Goal: Task Accomplishment & Management: Use online tool/utility

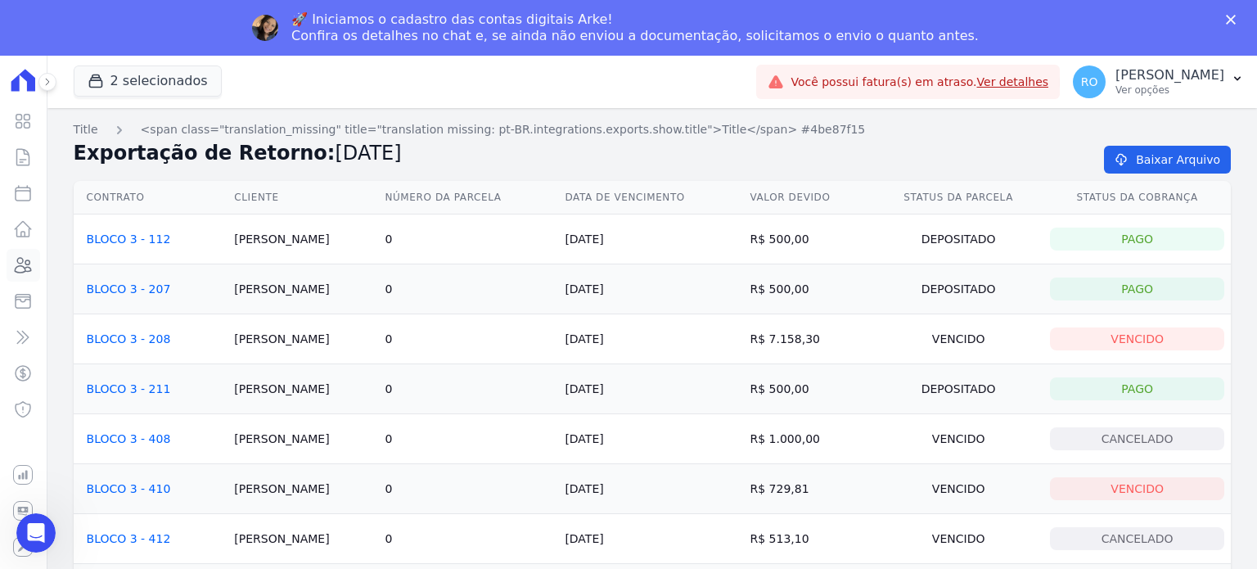
scroll to position [182, 0]
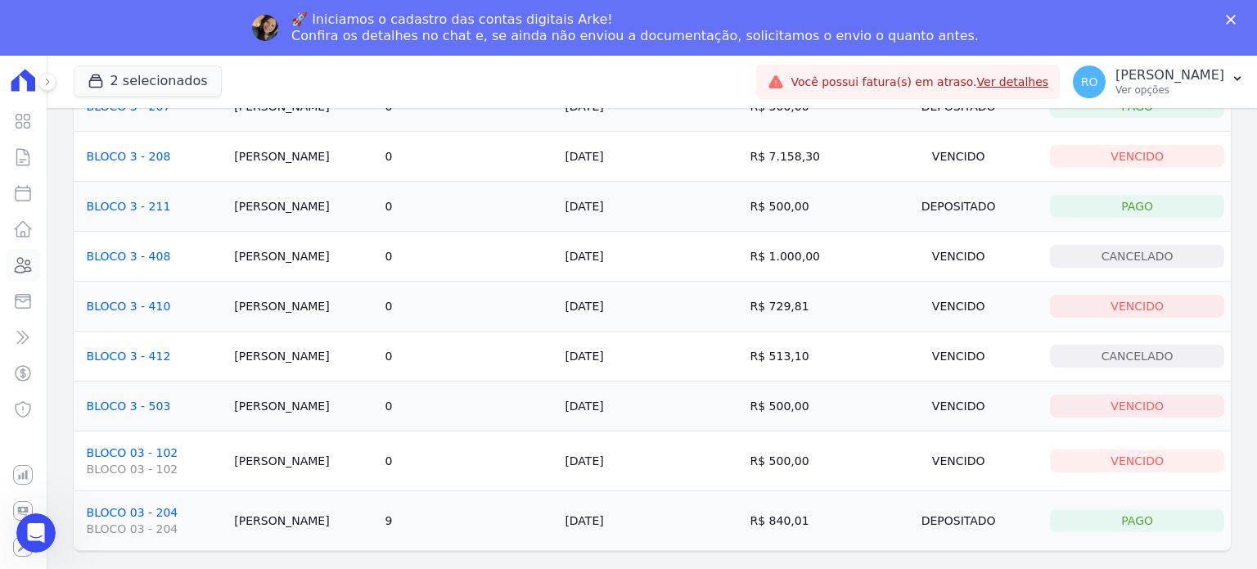
drag, startPoint x: 25, startPoint y: 260, endPoint x: 184, endPoint y: 259, distance: 159.6
click at [25, 260] on icon at bounding box center [23, 265] width 20 height 20
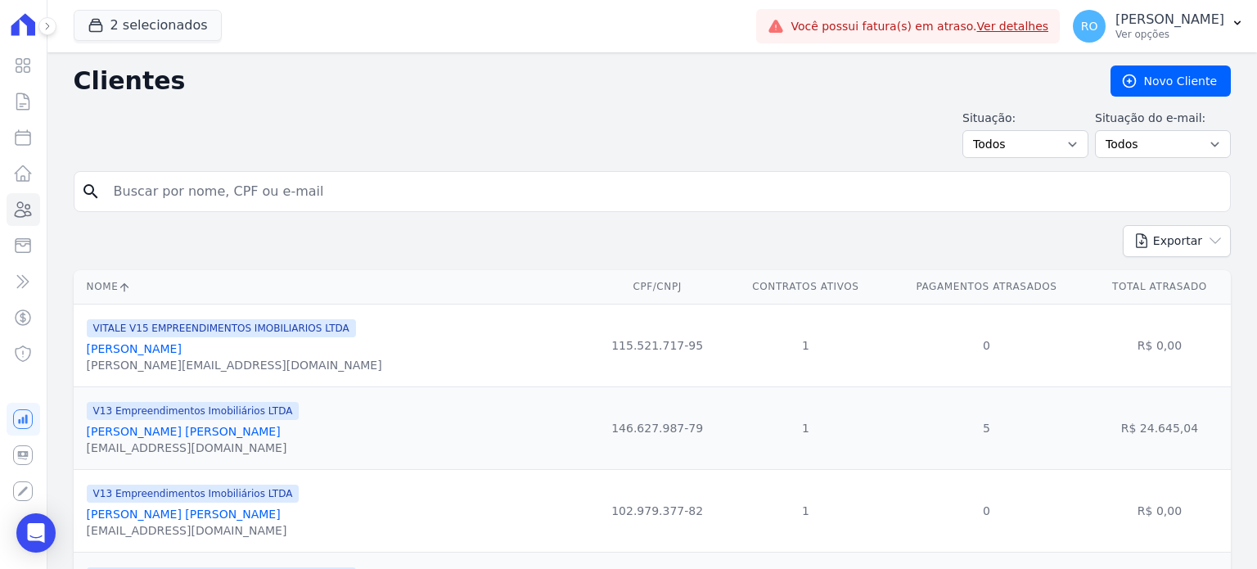
click at [205, 199] on input "search" at bounding box center [663, 191] width 1119 height 33
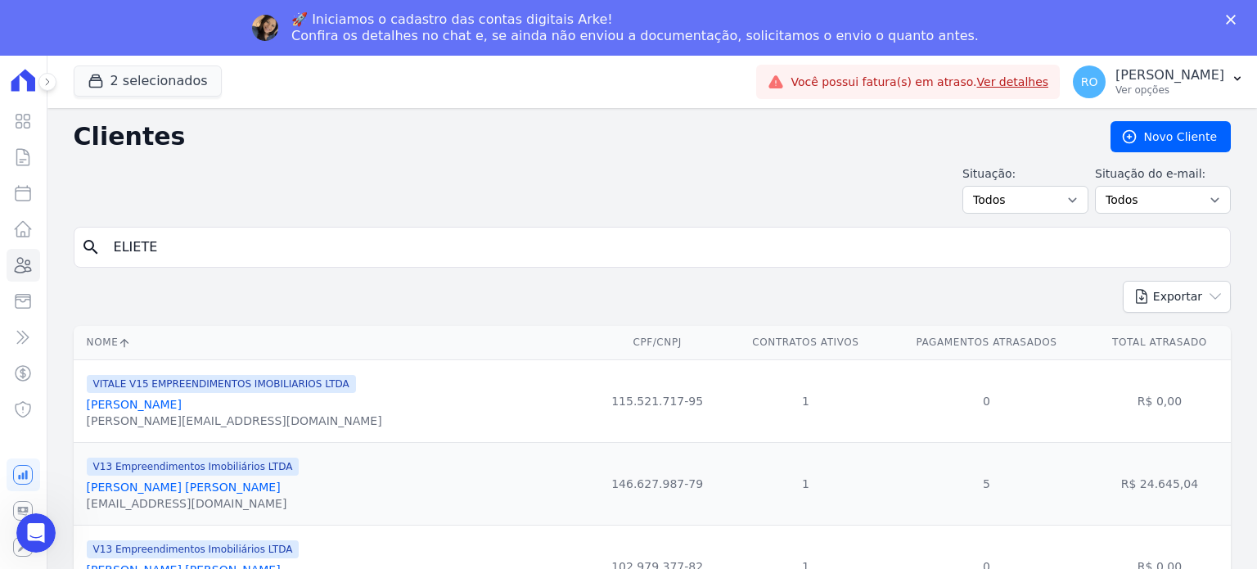
type input "ELIETE"
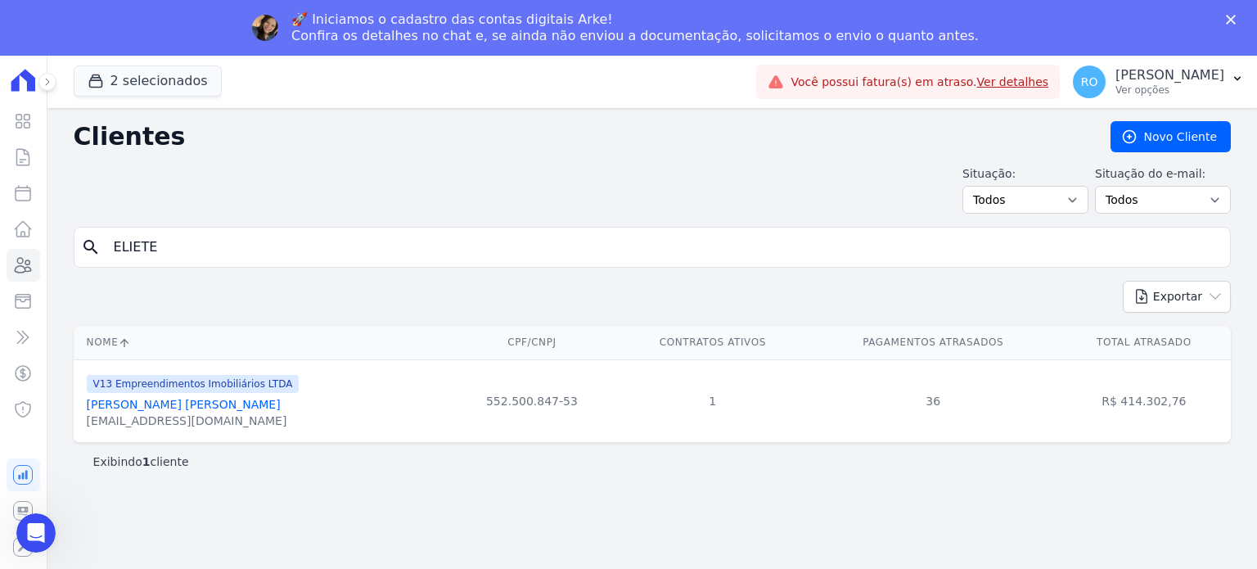
click at [170, 349] on th "Nome" at bounding box center [261, 343] width 374 height 34
click at [147, 408] on link "[PERSON_NAME] [PERSON_NAME]" at bounding box center [184, 404] width 194 height 13
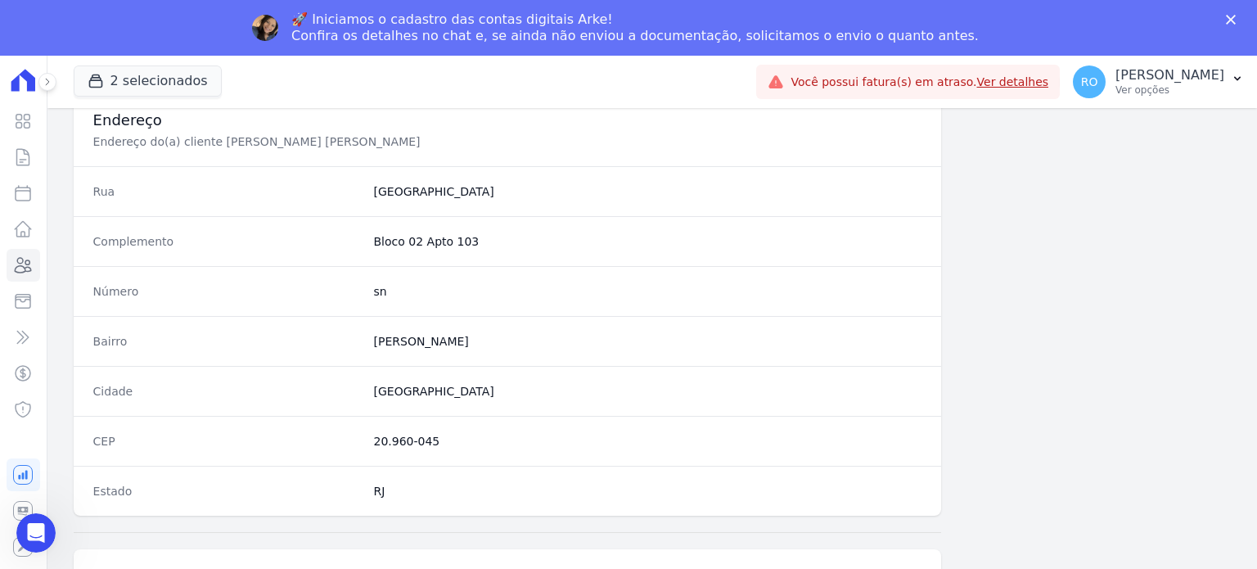
scroll to position [956, 0]
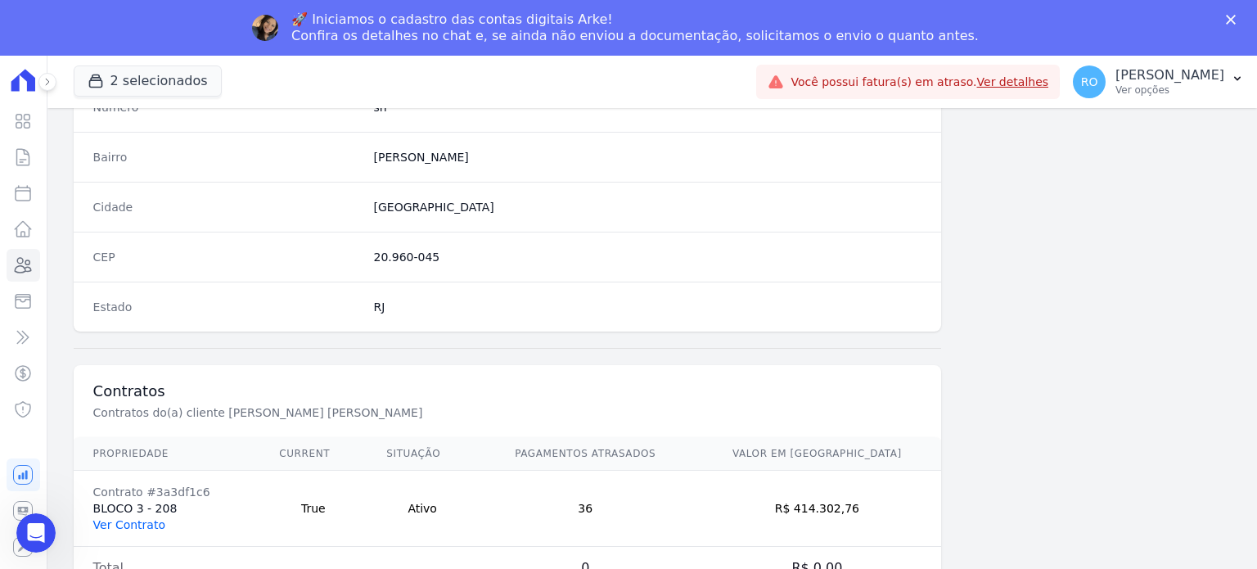
click at [134, 523] on link "Ver Contrato" at bounding box center [129, 524] width 72 height 13
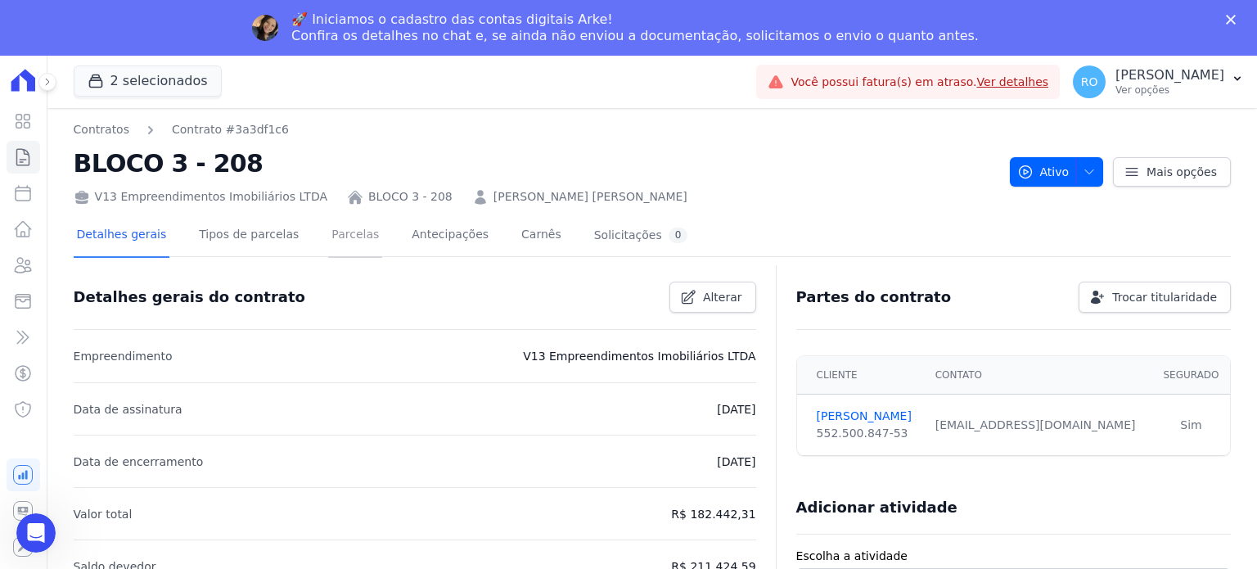
click at [345, 230] on link "Parcelas" at bounding box center [355, 235] width 54 height 43
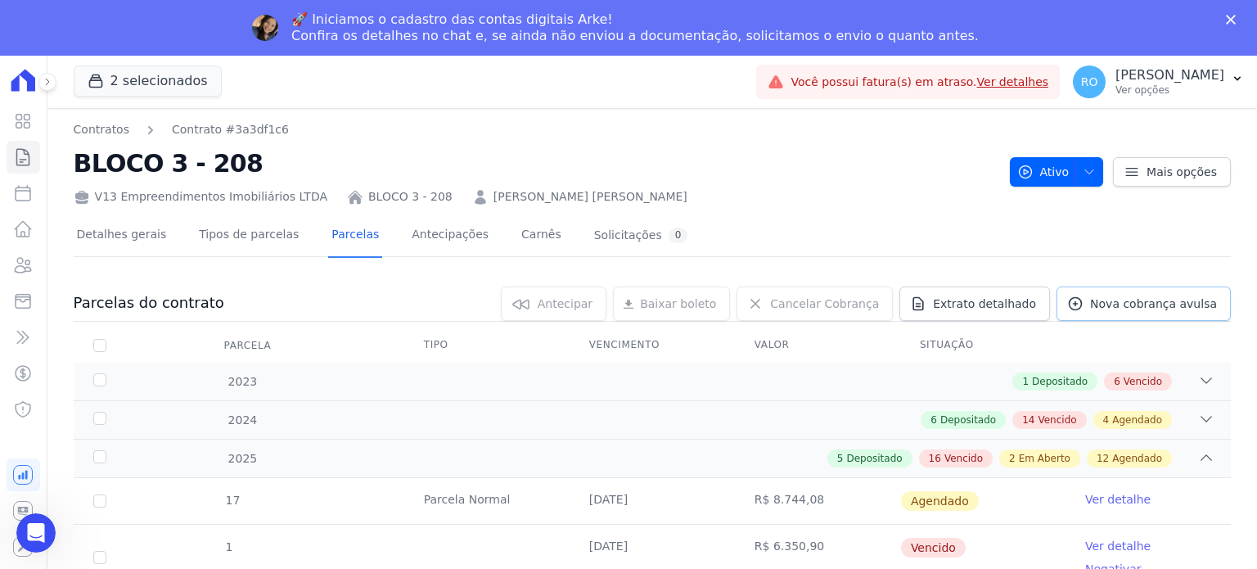
click at [1097, 305] on span "Nova cobrança avulsa" at bounding box center [1153, 303] width 127 height 16
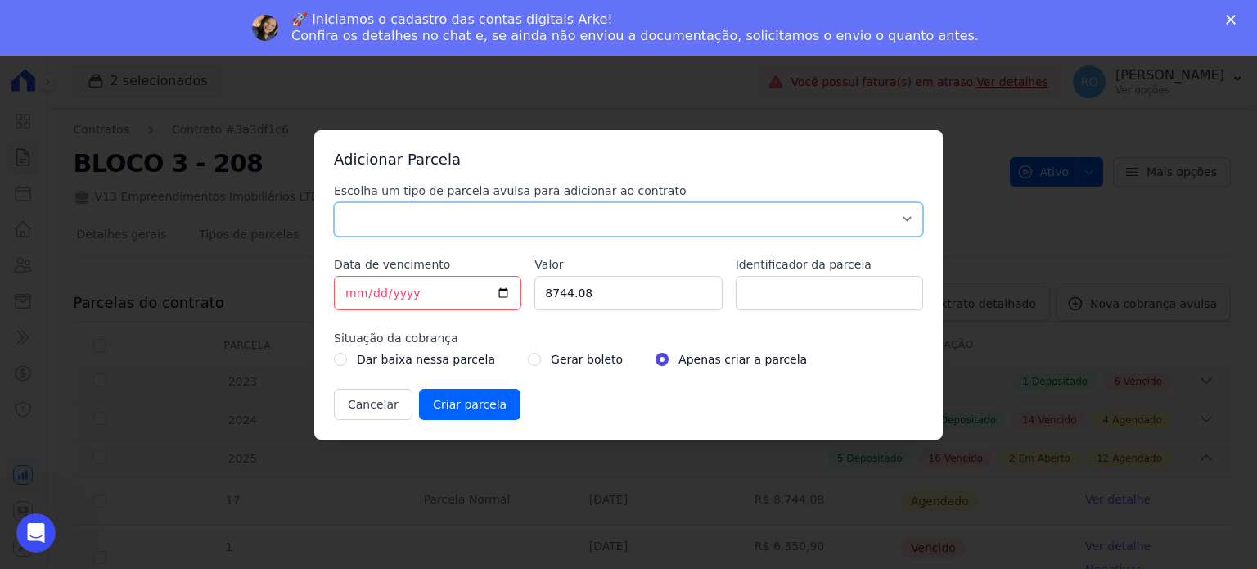
click at [385, 228] on select "Parcela Normal Sinal Caução Intercalada Chaves Pré Chaves Pós Chaves Taxas Quit…" at bounding box center [628, 219] width 589 height 34
select select "others"
click at [334, 202] on select "Parcela Normal Sinal Caução Intercalada Chaves Pré Chaves Pós Chaves Taxas Quit…" at bounding box center [628, 219] width 589 height 34
drag, startPoint x: 346, startPoint y: 293, endPoint x: 299, endPoint y: 301, distance: 48.2
click at [299, 301] on div "Adicionar Parcela Escolha um tipo de parcela avulsa para adicionar ao contrato …" at bounding box center [628, 284] width 1257 height 569
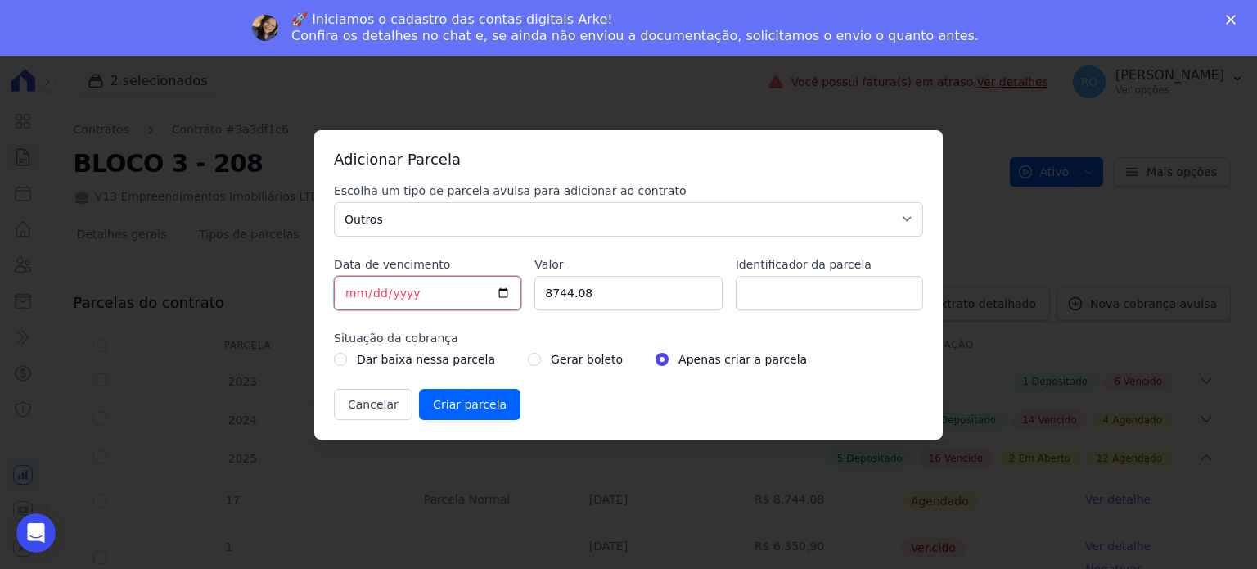
type input "[DATE]"
drag, startPoint x: 574, startPoint y: 296, endPoint x: 511, endPoint y: 299, distance: 63.1
click at [511, 299] on div "Escolha um tipo de parcela avulsa para adicionar ao contrato Parcela Normal Sin…" at bounding box center [628, 300] width 589 height 237
type input "5000"
type input "ACORDO"
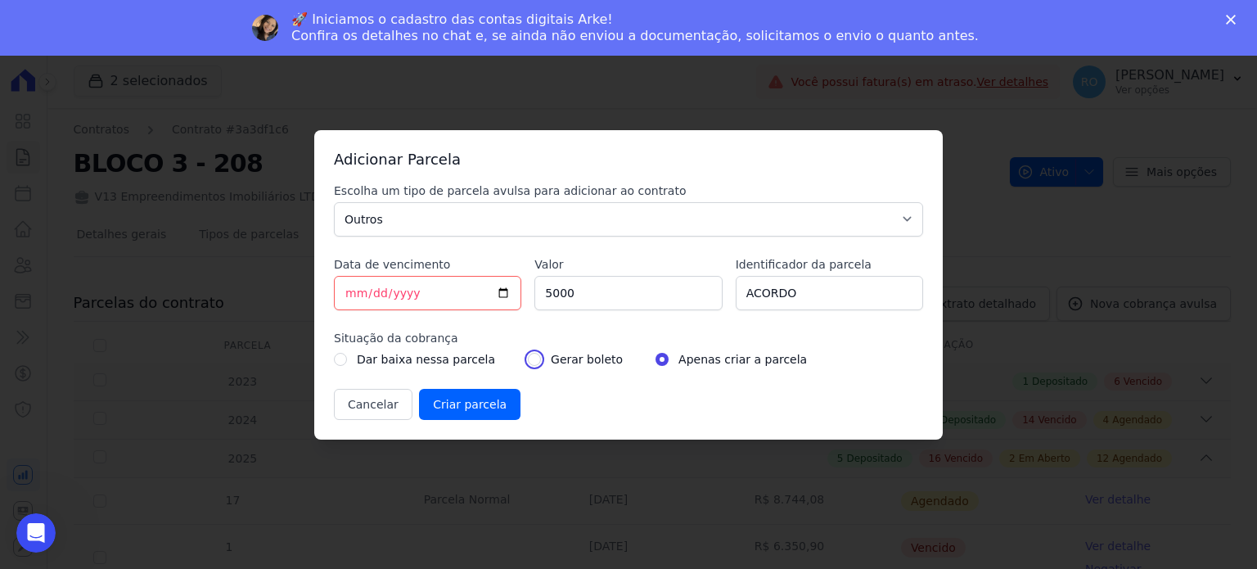
click at [528, 360] on input "radio" at bounding box center [534, 359] width 13 height 13
radio input "true"
click at [464, 406] on input "Criar parcela" at bounding box center [469, 404] width 101 height 31
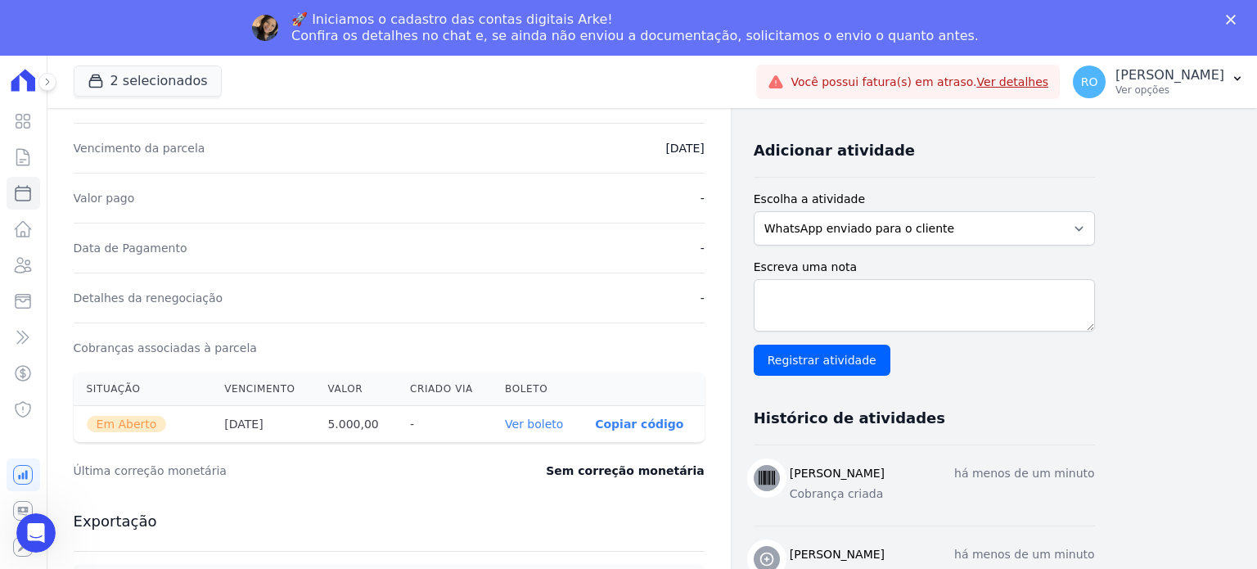
scroll to position [327, 0]
click at [527, 425] on link "Ver boleto" at bounding box center [534, 422] width 58 height 13
